Goal: Information Seeking & Learning: Learn about a topic

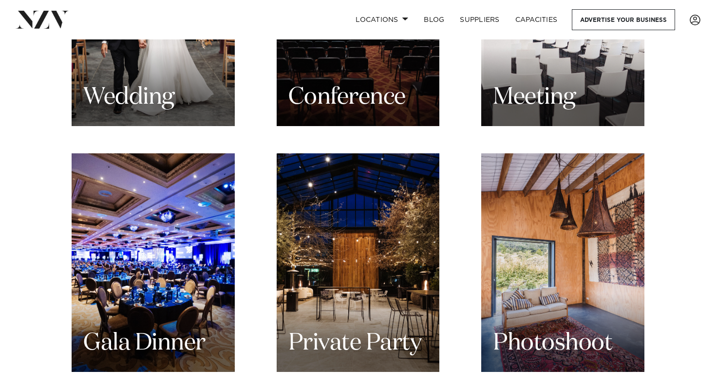
scroll to position [1109, 0]
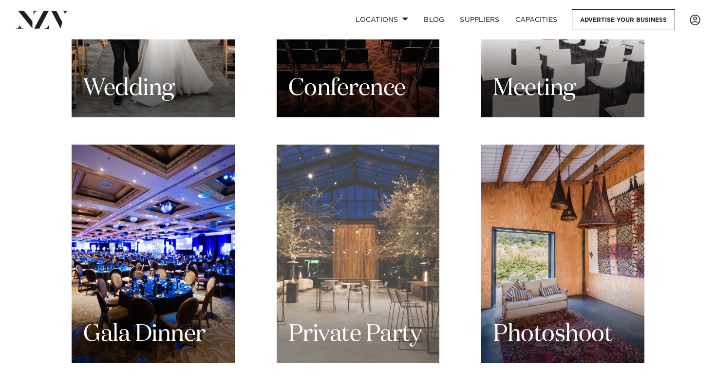
click at [316, 123] on div "Private Party" at bounding box center [358, 254] width 163 height 219
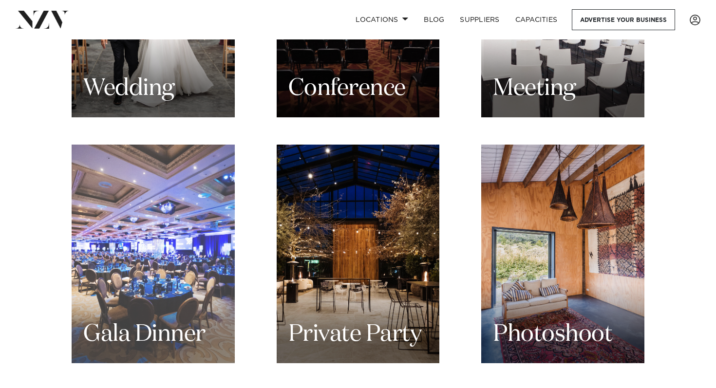
click at [125, 123] on div "Gala Dinner" at bounding box center [153, 254] width 163 height 219
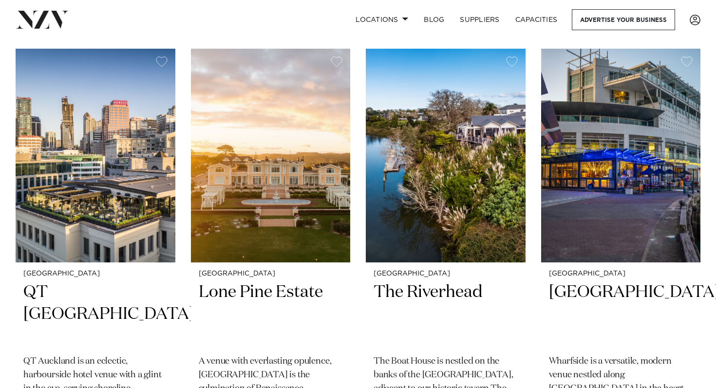
scroll to position [4156, 0]
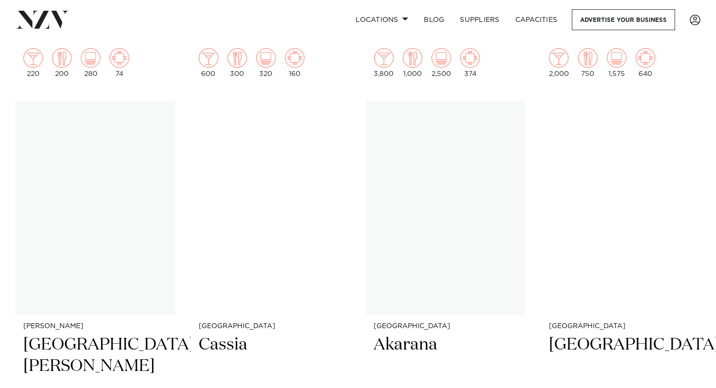
scroll to position [4547, 0]
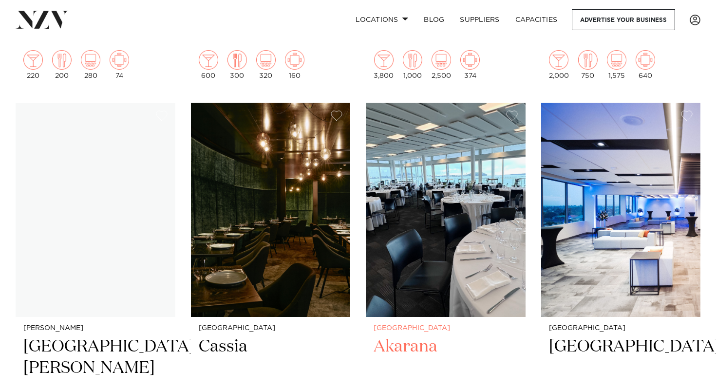
click at [448, 148] on img at bounding box center [446, 210] width 160 height 214
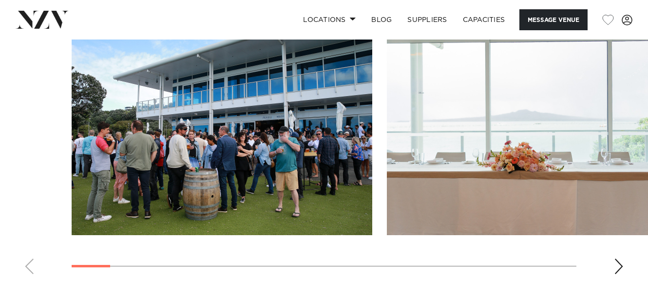
scroll to position [1053, 0]
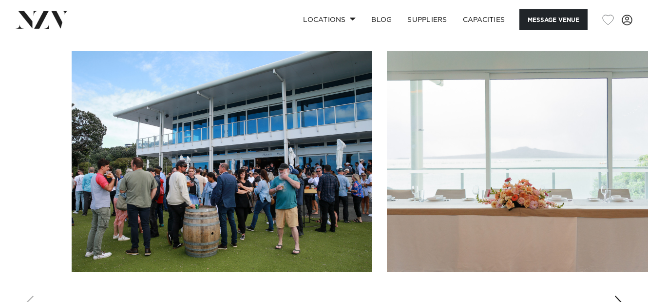
drag, startPoint x: 73, startPoint y: 87, endPoint x: 51, endPoint y: 89, distance: 22.0
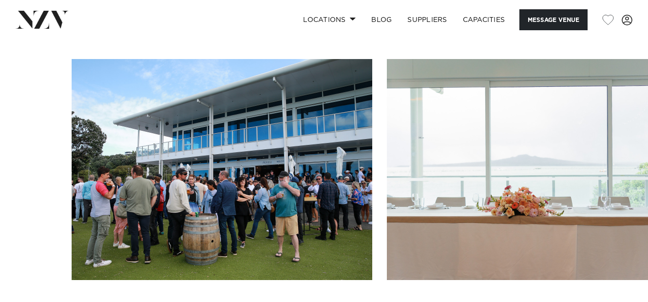
scroll to position [1043, 0]
